Goal: Transaction & Acquisition: Purchase product/service

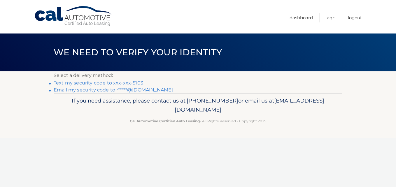
click at [73, 83] on link "Text my security code to xxx-xxx-5103" at bounding box center [99, 83] width 90 height 6
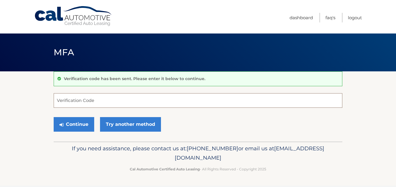
click at [86, 102] on input "Verification Code" at bounding box center [198, 100] width 289 height 15
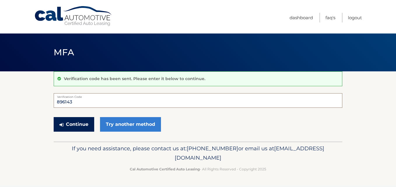
type input "896143"
click at [81, 125] on button "Continue" at bounding box center [74, 124] width 41 height 15
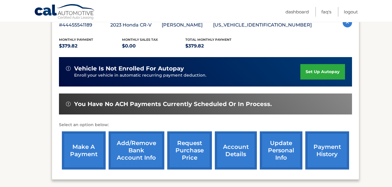
scroll to position [117, 0]
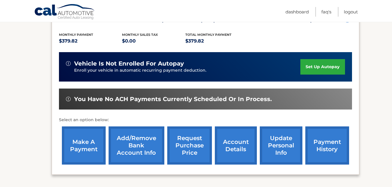
click at [82, 146] on link "make a payment" at bounding box center [84, 146] width 44 height 38
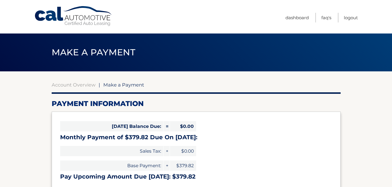
select select "ZmZiOTk5ZDUtYjFhMS00ZDc2LWJjOWYtZDc1ZDg0ZDFlYWY0"
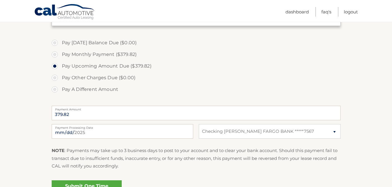
scroll to position [175, 0]
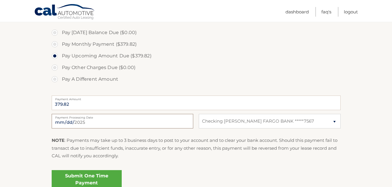
click at [67, 120] on input "2025-09-03" at bounding box center [122, 121] width 141 height 15
type input "2025-09-07"
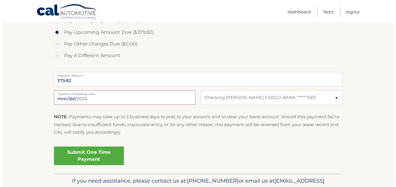
scroll to position [204, 0]
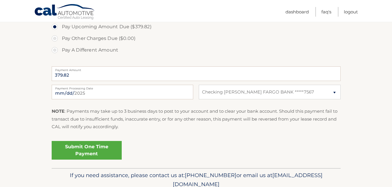
click at [87, 147] on link "Submit One Time Payment" at bounding box center [87, 150] width 70 height 19
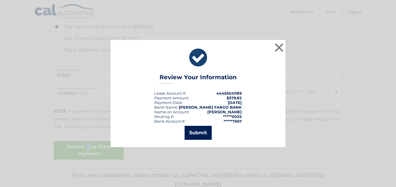
drag, startPoint x: 195, startPoint y: 132, endPoint x: 247, endPoint y: 124, distance: 52.8
click at [195, 132] on button "Submit" at bounding box center [198, 133] width 27 height 14
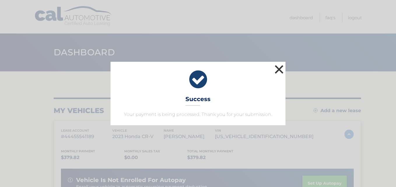
click at [277, 69] on button "×" at bounding box center [279, 70] width 12 height 12
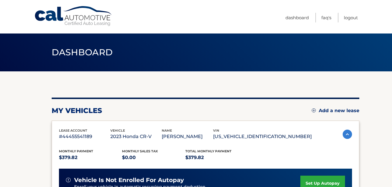
click at [312, 111] on img at bounding box center [314, 111] width 4 height 4
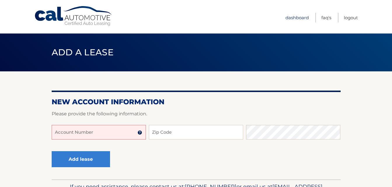
drag, startPoint x: 297, startPoint y: 18, endPoint x: 289, endPoint y: 27, distance: 11.6
click at [297, 18] on link "Dashboard" at bounding box center [296, 18] width 23 height 10
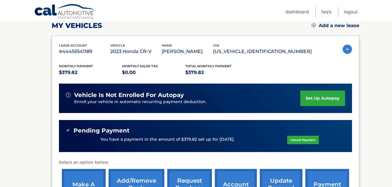
scroll to position [117, 0]
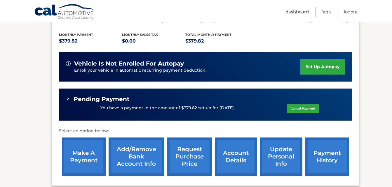
click at [236, 159] on link "account details" at bounding box center [236, 157] width 42 height 38
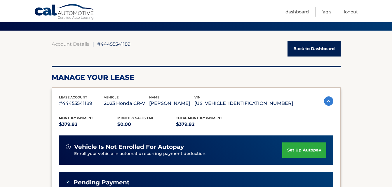
scroll to position [29, 0]
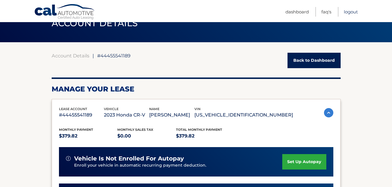
click at [351, 12] on link "Logout" at bounding box center [351, 12] width 14 height 10
